Goal: Find specific fact: Find specific fact

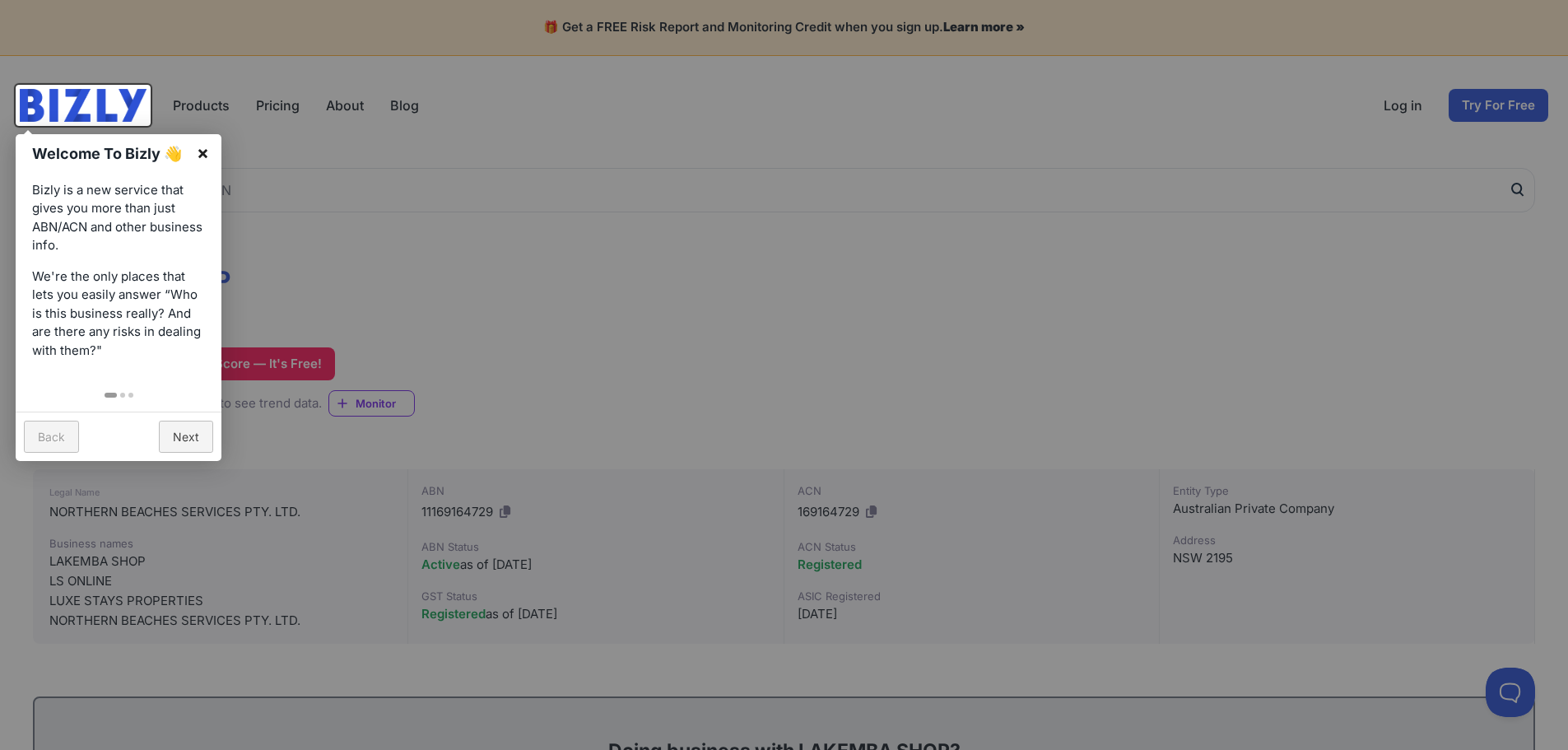
click at [202, 151] on link "×" at bounding box center [202, 152] width 37 height 37
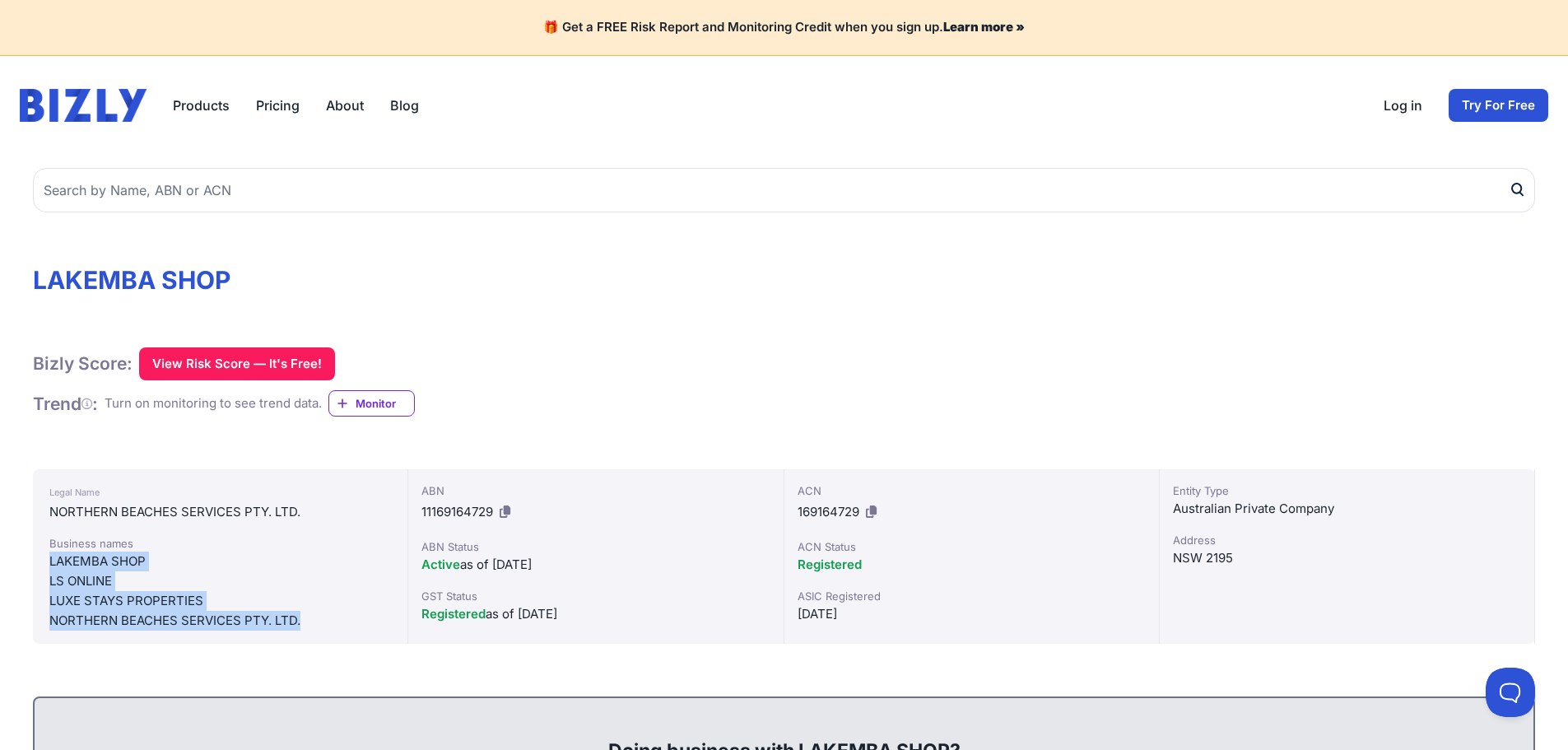
drag, startPoint x: 50, startPoint y: 556, endPoint x: 335, endPoint y: 617, distance: 291.5
click at [335, 617] on div "Business names [GEOGRAPHIC_DATA] LS ONLINE LUXE STAYS PROPERTIES NORTHERN BEACH…" at bounding box center [219, 582] width 341 height 95
copy div "LAKEMBA SHOP LS ONLINE LUXE STAYS PROPERTIES NORTHERN BEACHES SERVICES PTY. LTD."
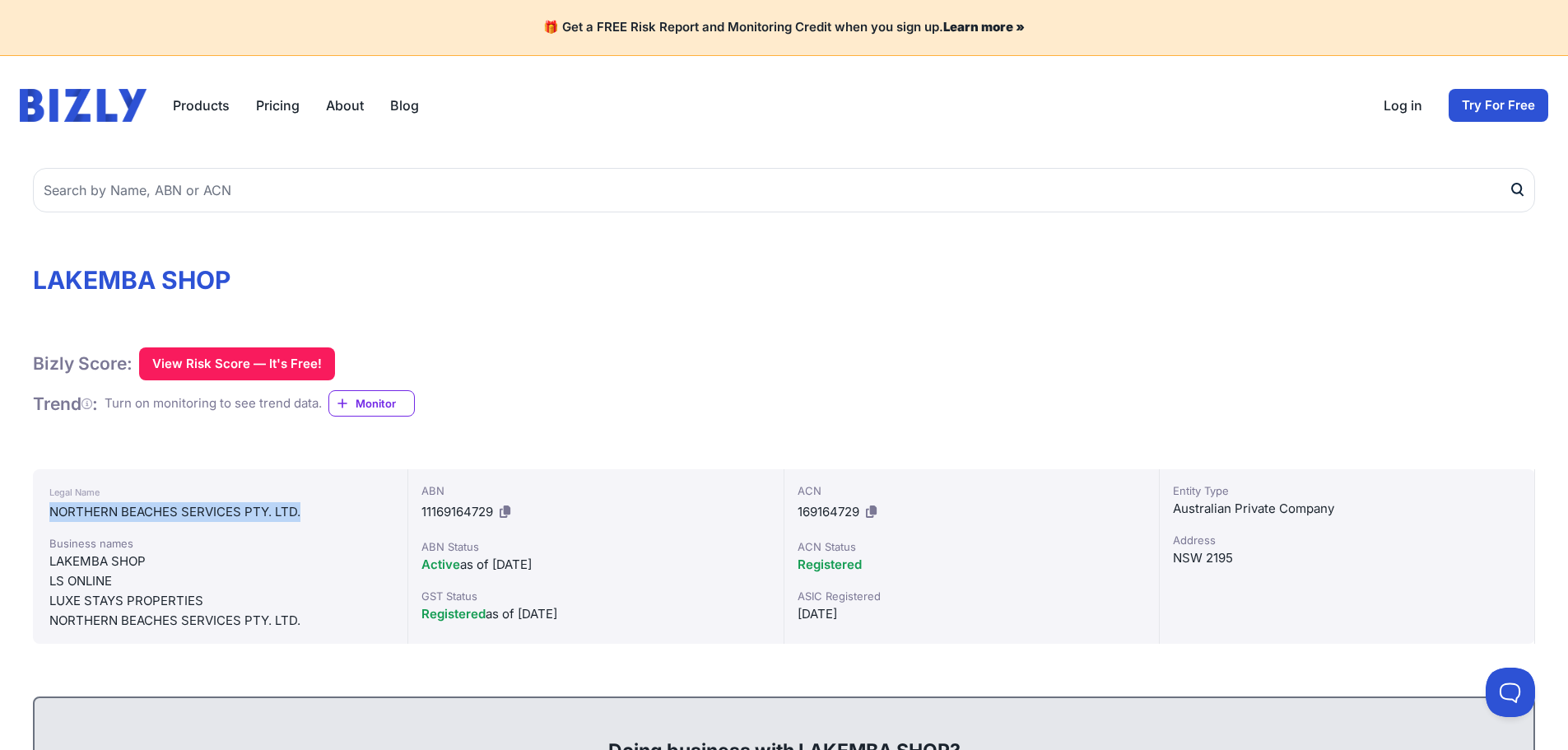
drag, startPoint x: 49, startPoint y: 508, endPoint x: 335, endPoint y: 517, distance: 286.1
click at [335, 517] on div "NORTHERN BEACHES SERVICES PTY. LTD." at bounding box center [219, 512] width 341 height 20
drag, startPoint x: 46, startPoint y: 9, endPoint x: 47, endPoint y: 556, distance: 547.0
click at [47, 556] on div "Legal Name NORTHERN BEACHES SERVICES PTY. LTD. Business names [GEOGRAPHIC_DATA]…" at bounding box center [220, 556] width 375 height 175
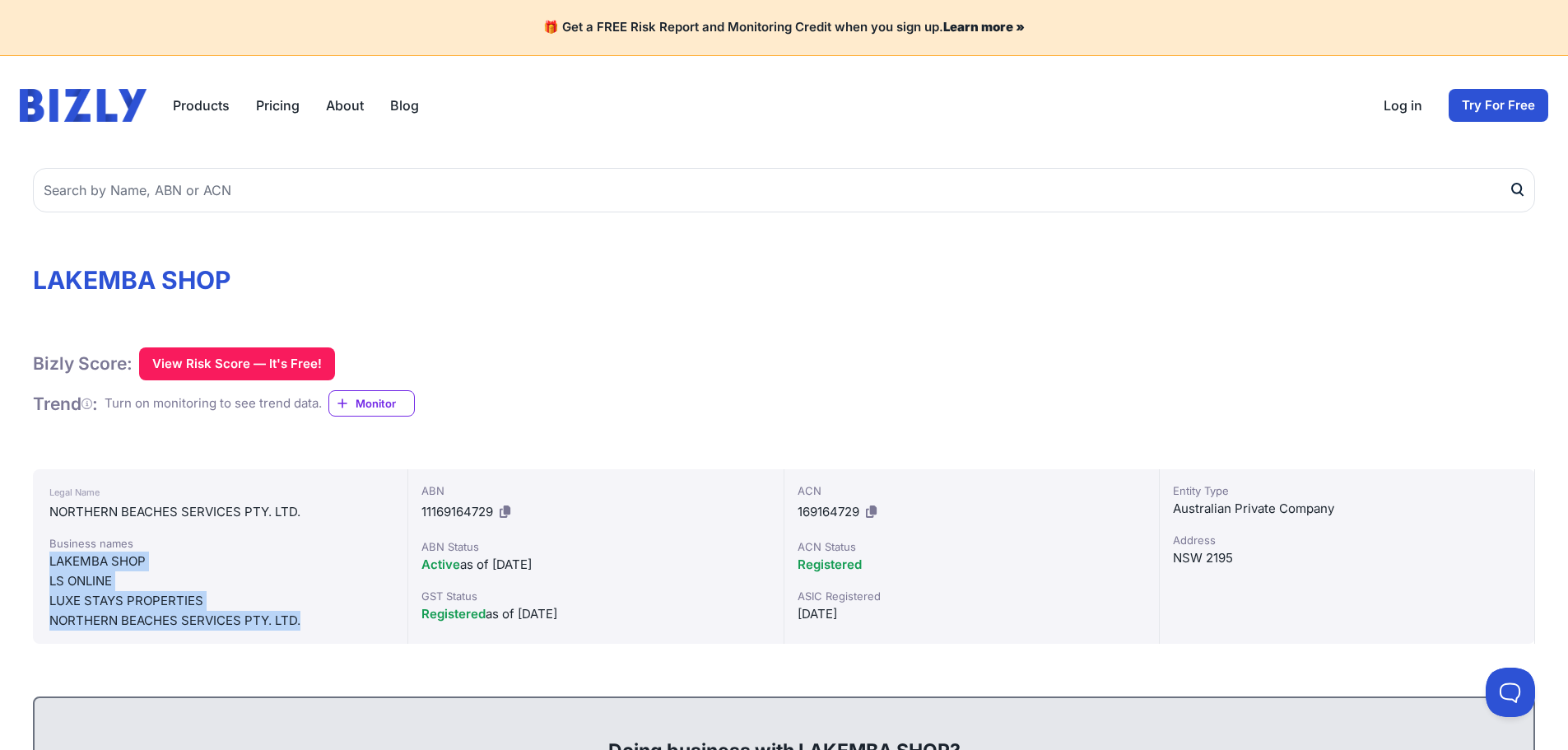
drag, startPoint x: 46, startPoint y: 558, endPoint x: 324, endPoint y: 620, distance: 284.8
click at [324, 620] on div "Legal Name NORTHERN BEACHES SERVICES PTY. LTD. Business names [GEOGRAPHIC_DATA]…" at bounding box center [220, 556] width 375 height 175
copy div "LAKEMBA SHOP LS ONLINE LUXE STAYS PROPERTIES NORTHERN BEACHES SERVICES PTY. LTD."
